Goal: Task Accomplishment & Management: Manage account settings

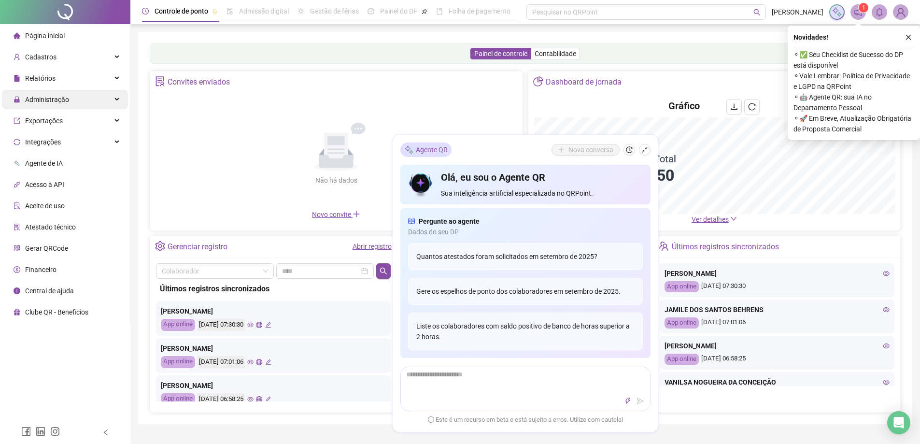
click at [56, 99] on span "Administração" at bounding box center [47, 100] width 44 height 8
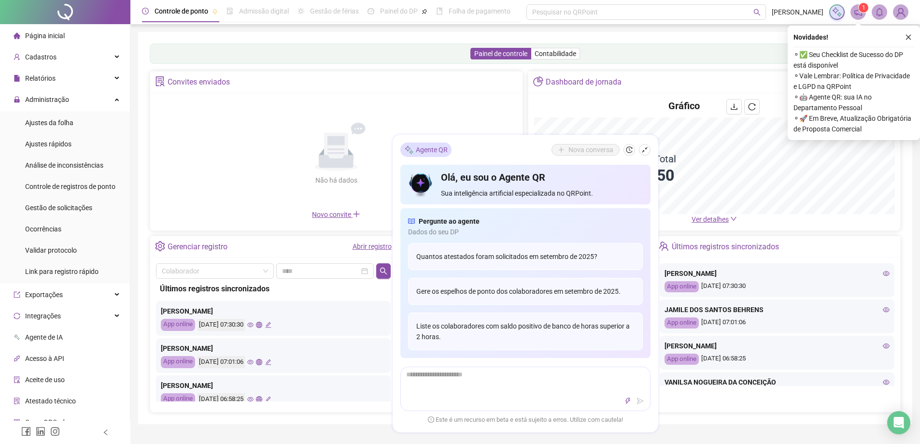
click at [59, 123] on span "Ajustes da folha" at bounding box center [49, 123] width 48 height 8
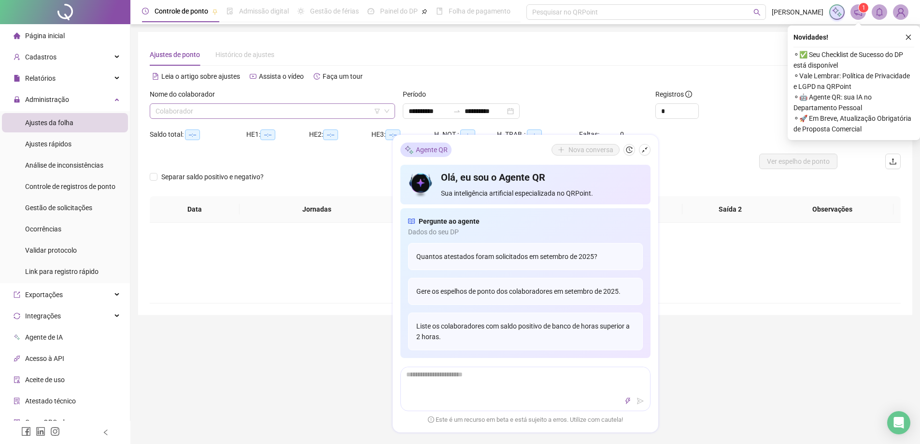
type input "**********"
click at [185, 112] on input "search" at bounding box center [268, 111] width 225 height 14
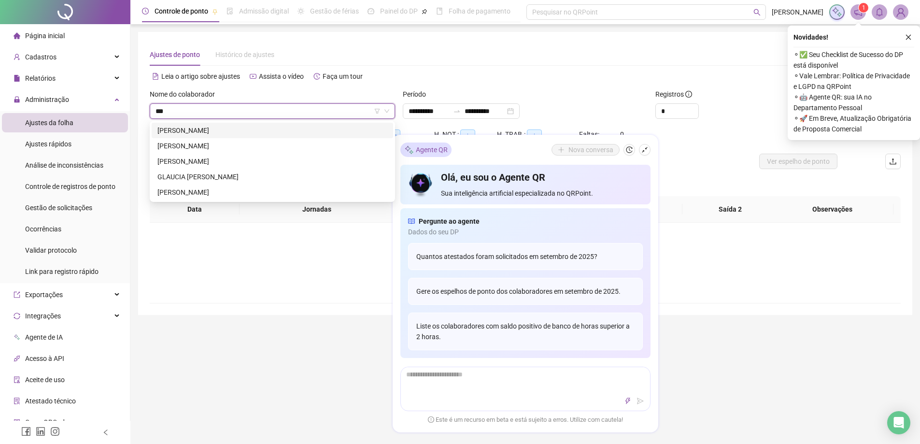
type input "****"
click at [198, 136] on div "[PERSON_NAME]" at bounding box center [273, 130] width 242 height 15
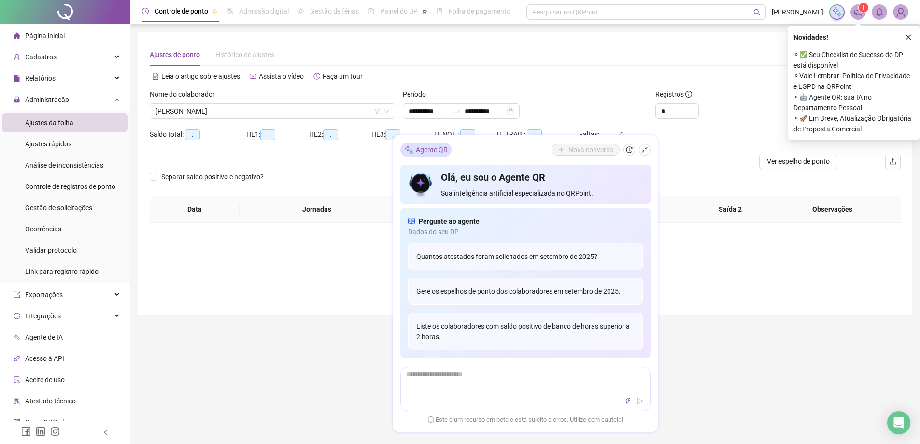
drag, startPoint x: 909, startPoint y: 38, endPoint x: 882, endPoint y: 49, distance: 29.7
click at [909, 38] on icon "close" at bounding box center [908, 37] width 7 height 7
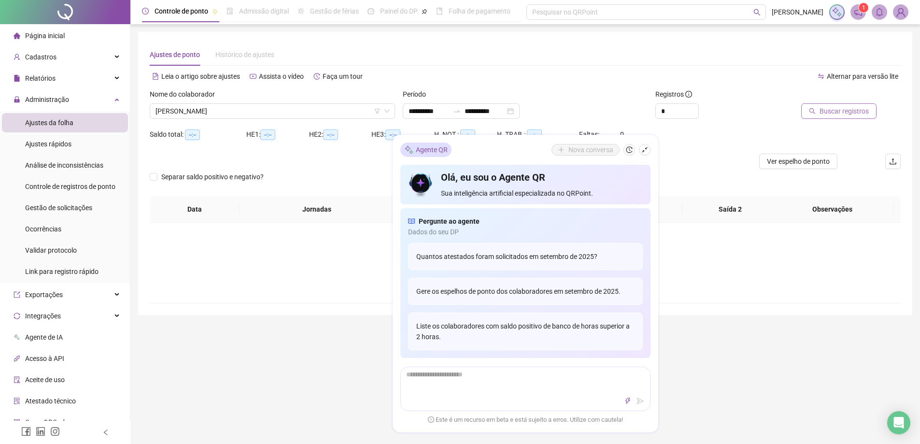
click at [832, 110] on span "Buscar registros" at bounding box center [844, 111] width 49 height 11
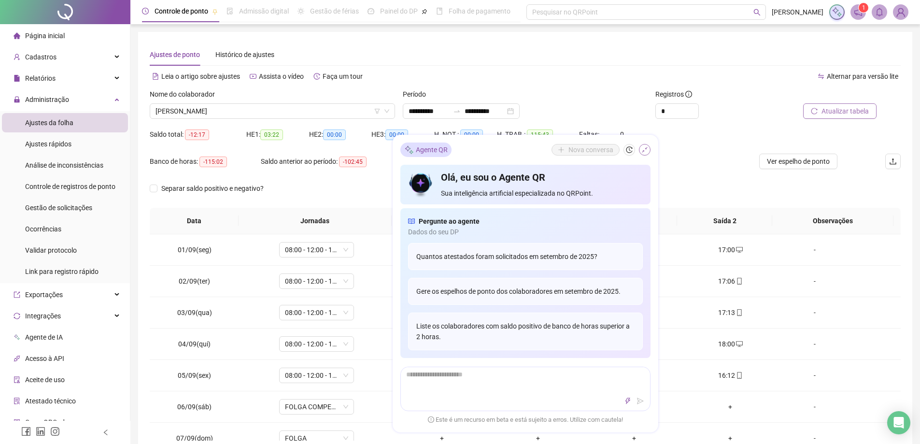
click at [642, 148] on icon "shrink" at bounding box center [644, 149] width 7 height 7
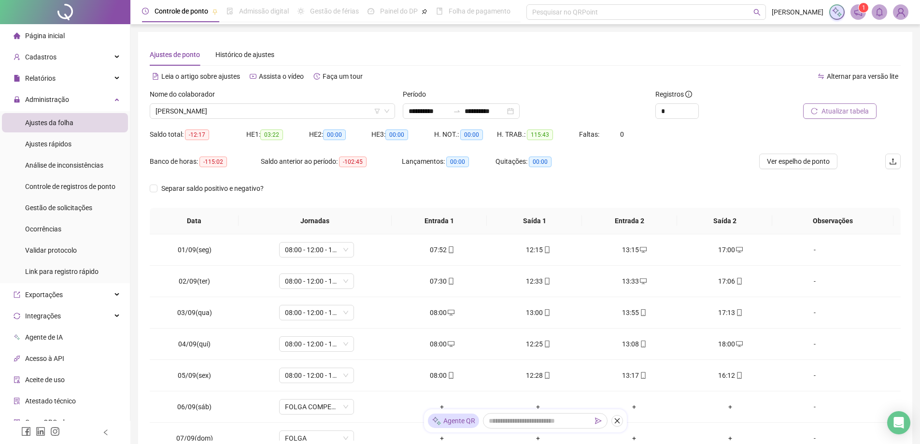
click at [732, 123] on div "Registros *" at bounding box center [715, 108] width 127 height 38
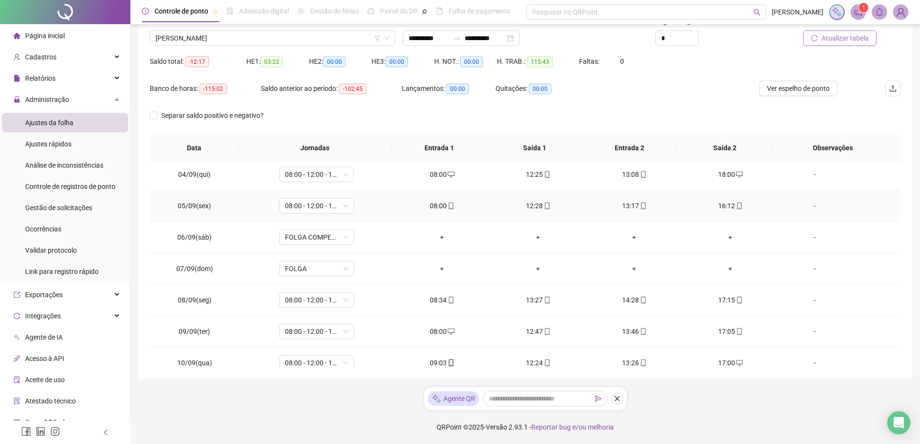
scroll to position [390, 0]
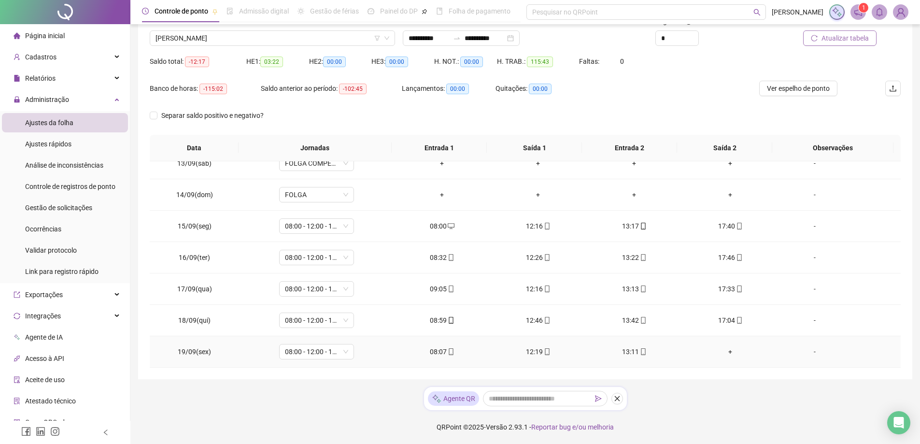
click at [726, 354] on div "+" at bounding box center [730, 351] width 81 height 11
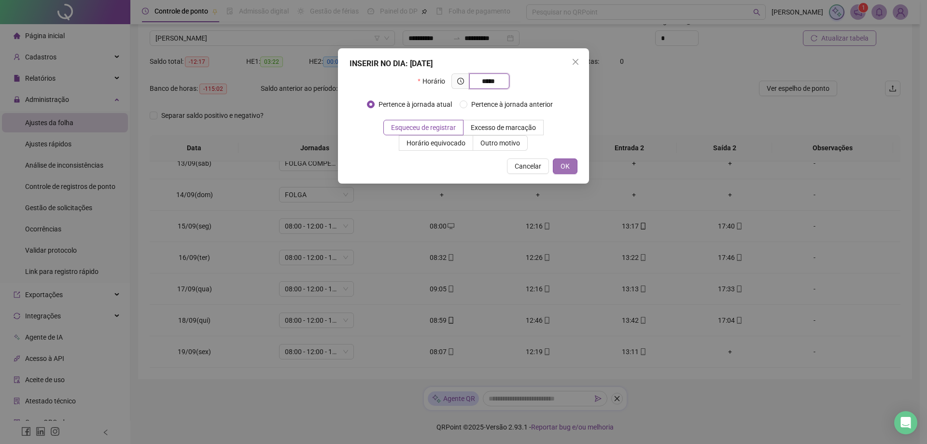
type input "*****"
click at [562, 165] on button "OK" at bounding box center [565, 165] width 25 height 15
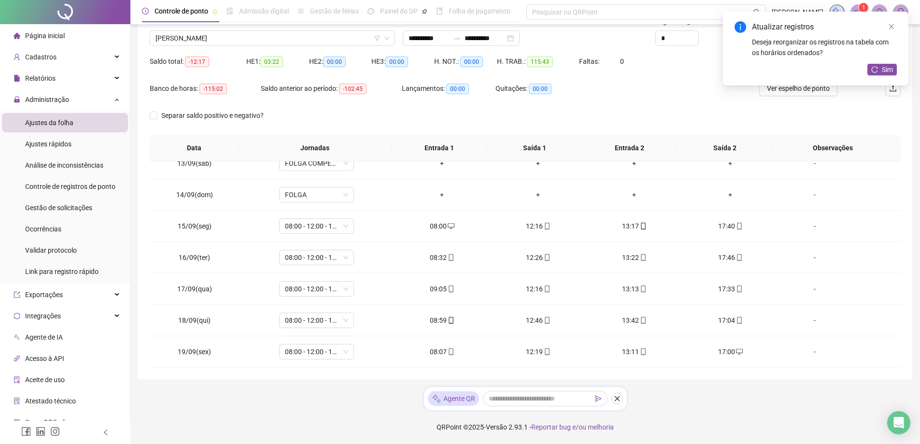
click at [867, 68] on div "Atualizar registros Deseja reorganizar os registros na tabela com os horários o…" at bounding box center [815, 49] width 185 height 74
click at [871, 68] on button "Sim" at bounding box center [882, 70] width 29 height 12
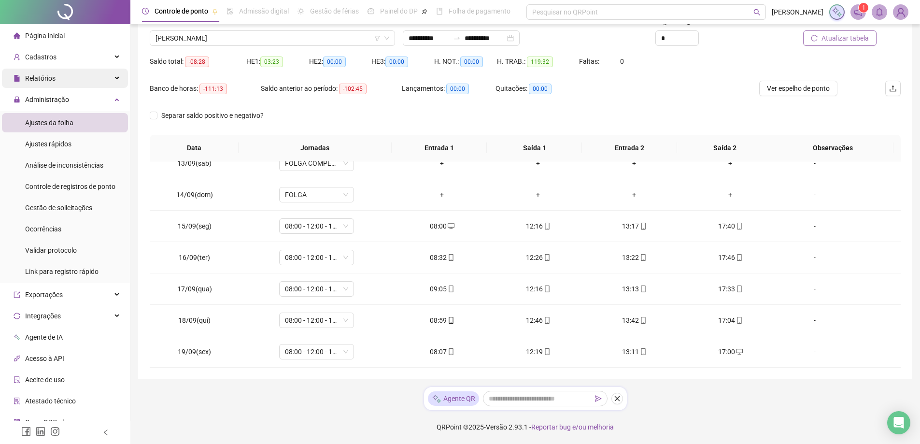
click at [64, 81] on div "Relatórios" at bounding box center [65, 78] width 126 height 19
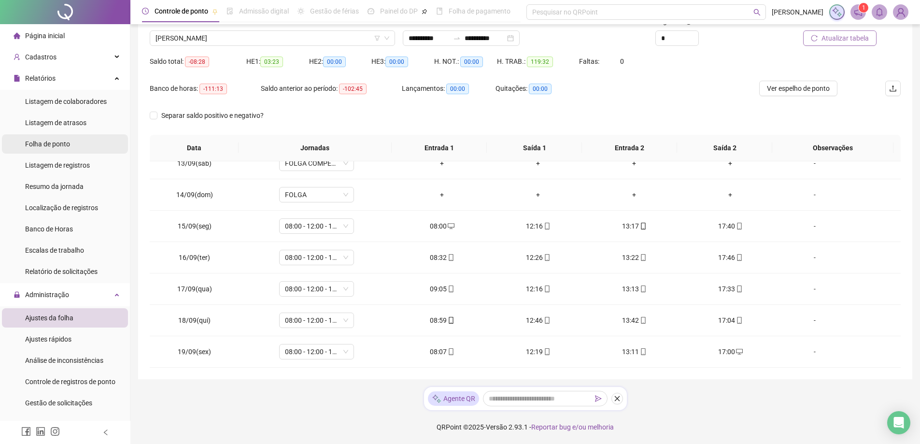
click at [64, 148] on div "Folha de ponto" at bounding box center [47, 143] width 45 height 19
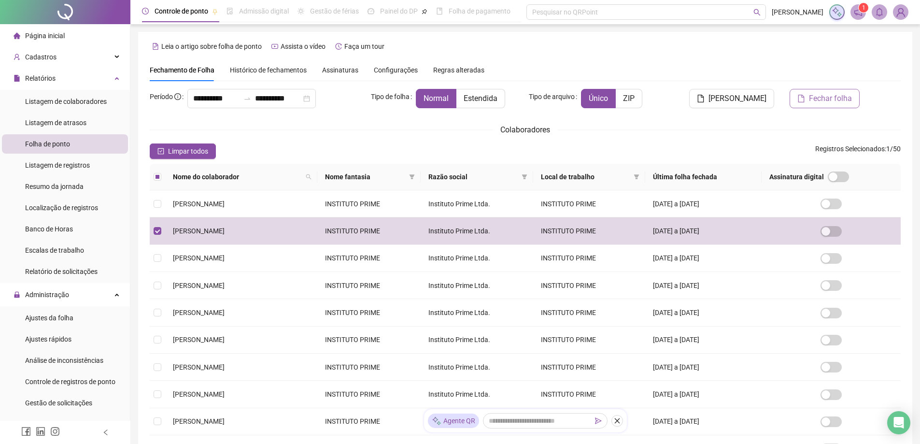
click at [825, 100] on span "Fechar folha" at bounding box center [830, 99] width 43 height 12
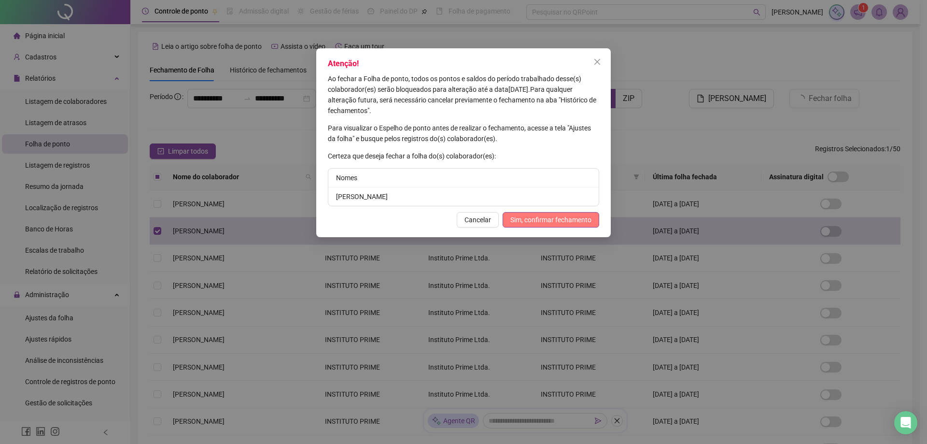
click at [565, 223] on span "Sim, confirmar fechamento" at bounding box center [551, 219] width 81 height 11
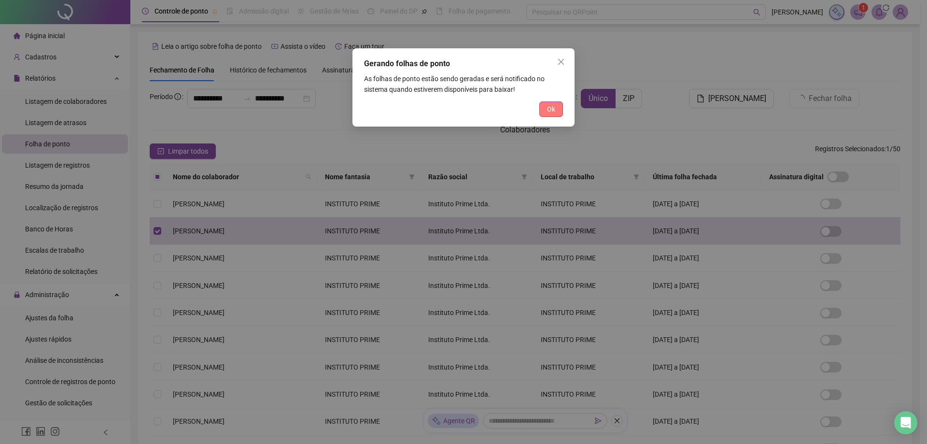
click at [552, 111] on span "Ok" at bounding box center [551, 109] width 8 height 11
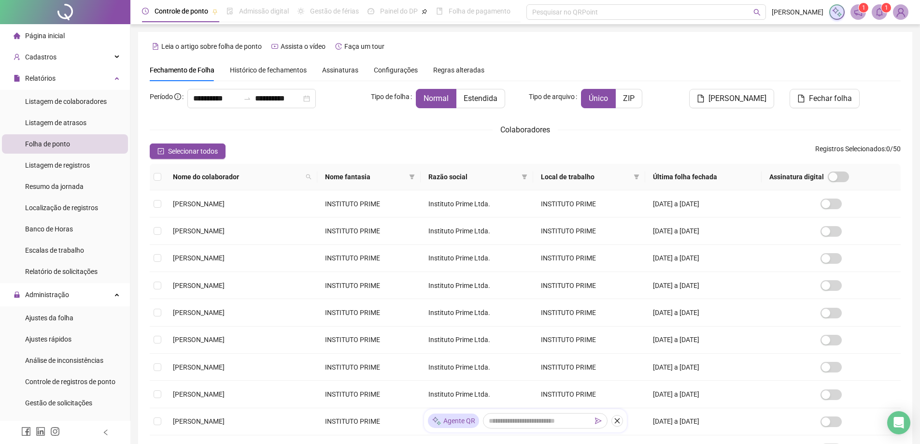
click at [879, 13] on icon "bell" at bounding box center [879, 12] width 9 height 9
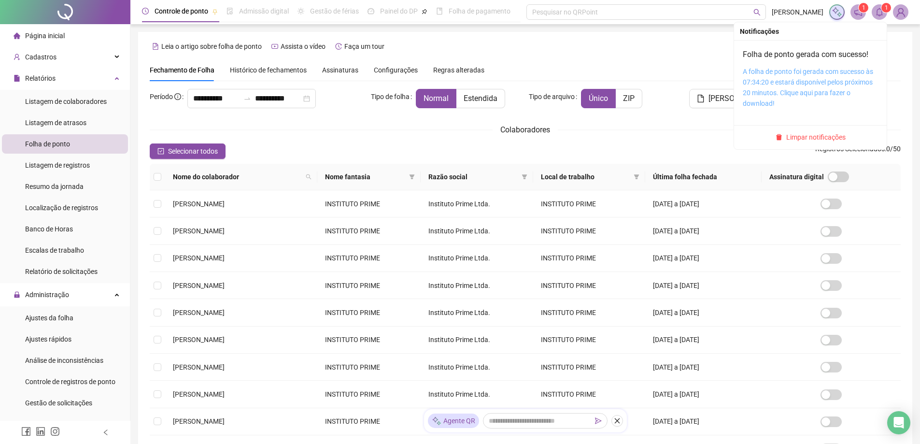
click at [839, 70] on link "A folha de ponto foi gerada com sucesso às 07:34:20 e estará disponível pelos p…" at bounding box center [808, 88] width 130 height 40
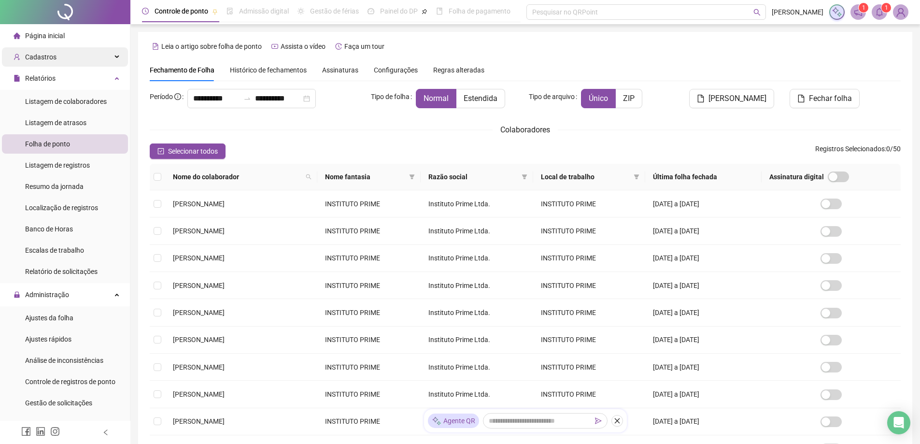
click at [55, 57] on div "Cadastros" at bounding box center [65, 56] width 126 height 19
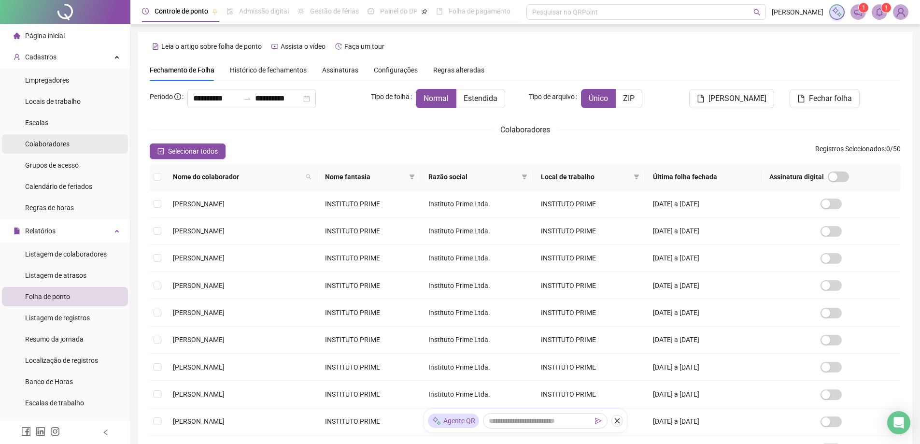
click at [55, 146] on span "Colaboradores" at bounding box center [47, 144] width 44 height 8
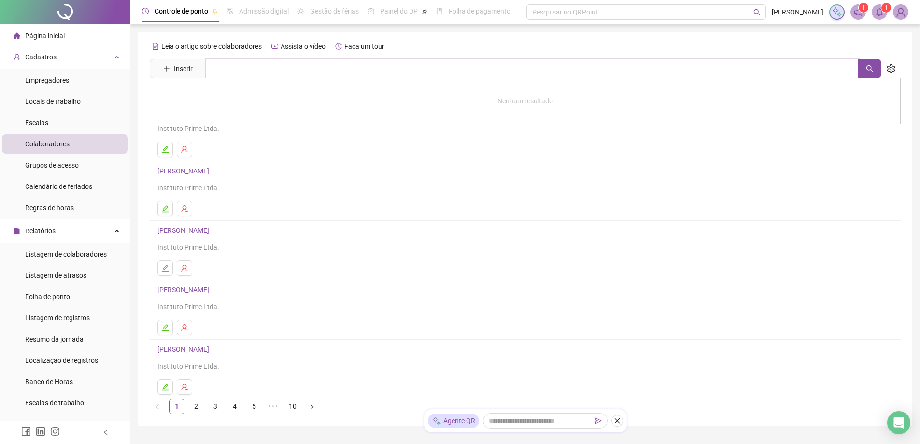
click at [277, 71] on input "text" at bounding box center [532, 68] width 653 height 19
type input "*"
type input "*****"
click at [211, 116] on link "[PERSON_NAME]" at bounding box center [194, 118] width 52 height 8
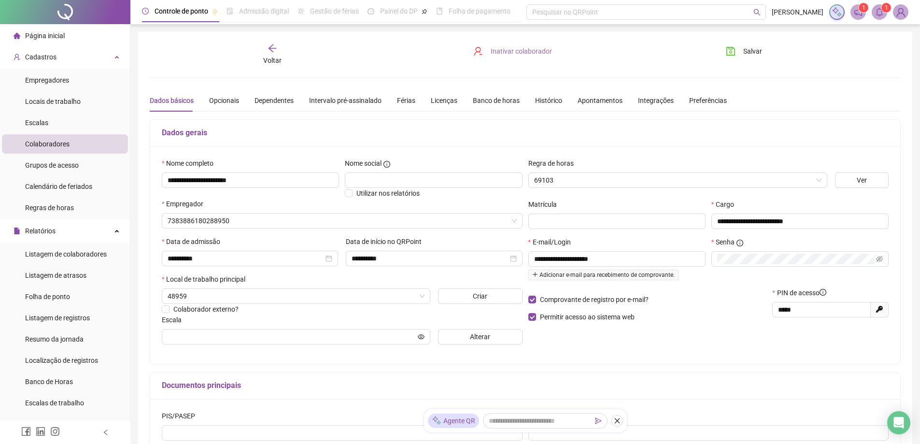
type input "**********"
click at [513, 51] on span "Inativar colaborador" at bounding box center [521, 51] width 61 height 11
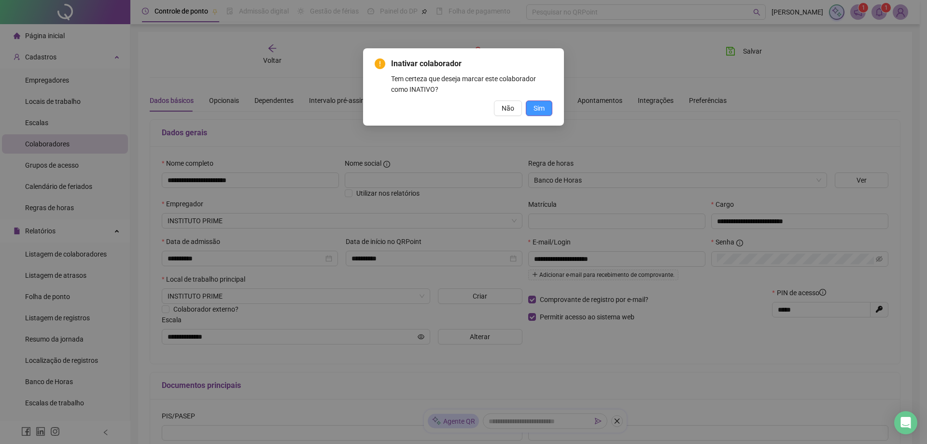
click at [543, 108] on span "Sim" at bounding box center [539, 108] width 11 height 11
